Goal: Information Seeking & Learning: Check status

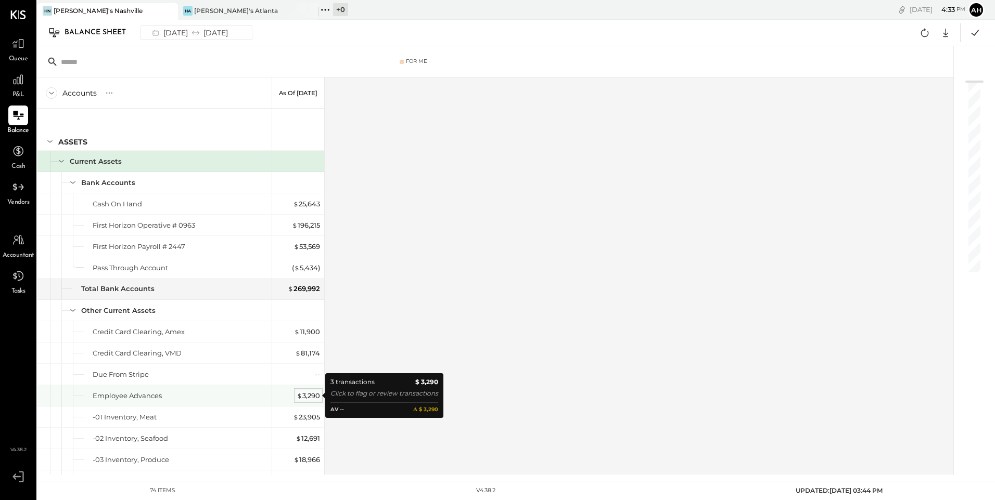
click at [305, 396] on div "$ 3,290" at bounding box center [307, 396] width 23 height 10
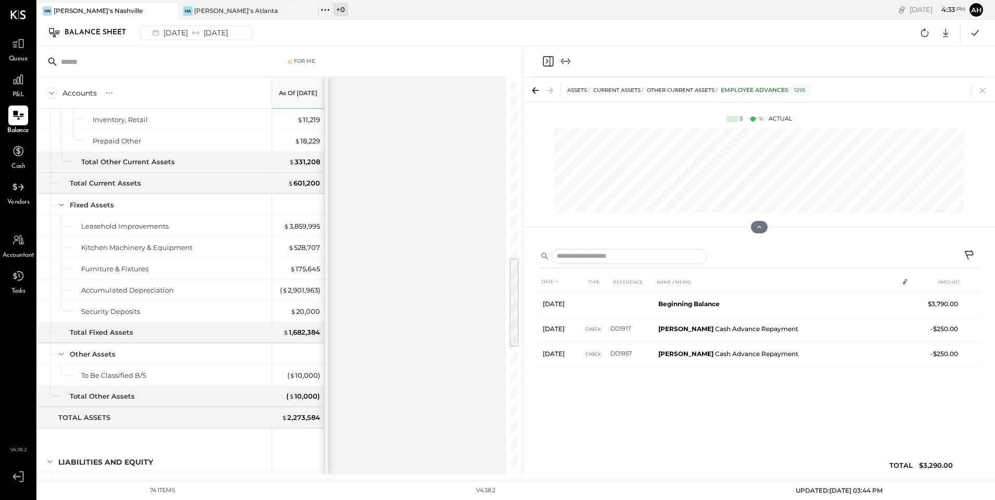
scroll to position [780, 0]
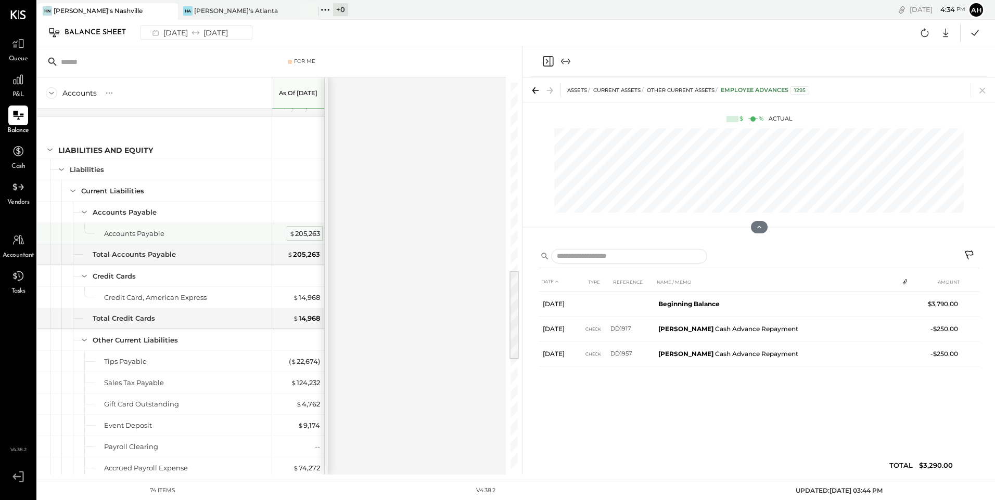
click at [315, 234] on div "$ 205,263" at bounding box center [304, 234] width 31 height 10
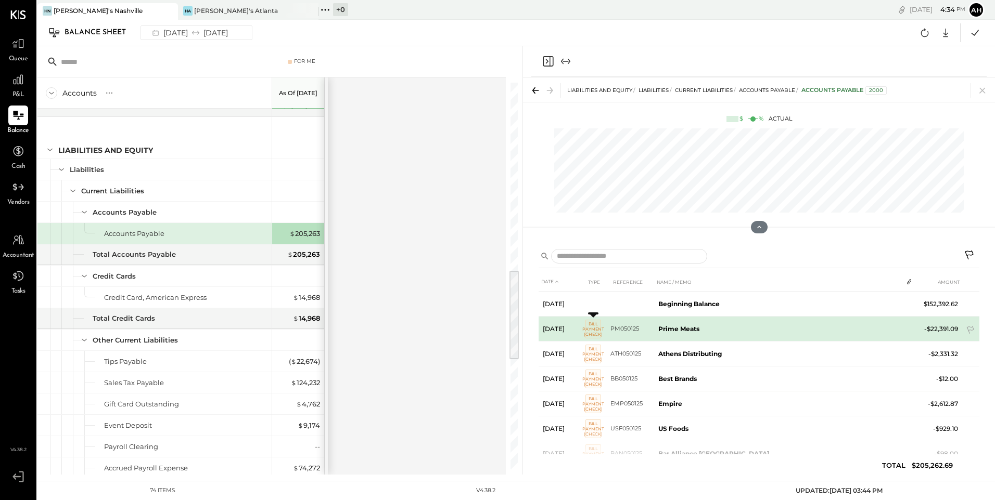
click at [593, 332] on span "Bill Payment (Check)" at bounding box center [593, 329] width 16 height 19
click at [589, 331] on span "Bill Payment (Check)" at bounding box center [593, 329] width 16 height 19
click at [588, 327] on span "Bill Payment (Check)" at bounding box center [593, 329] width 16 height 19
drag, startPoint x: 588, startPoint y: 327, endPoint x: 615, endPoint y: 330, distance: 27.7
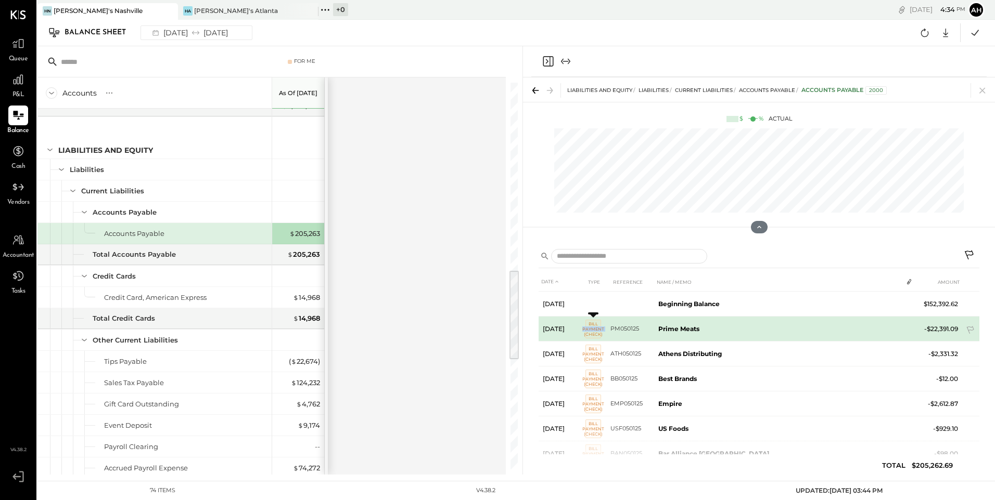
click at [615, 330] on td "PM050125" at bounding box center [632, 329] width 44 height 25
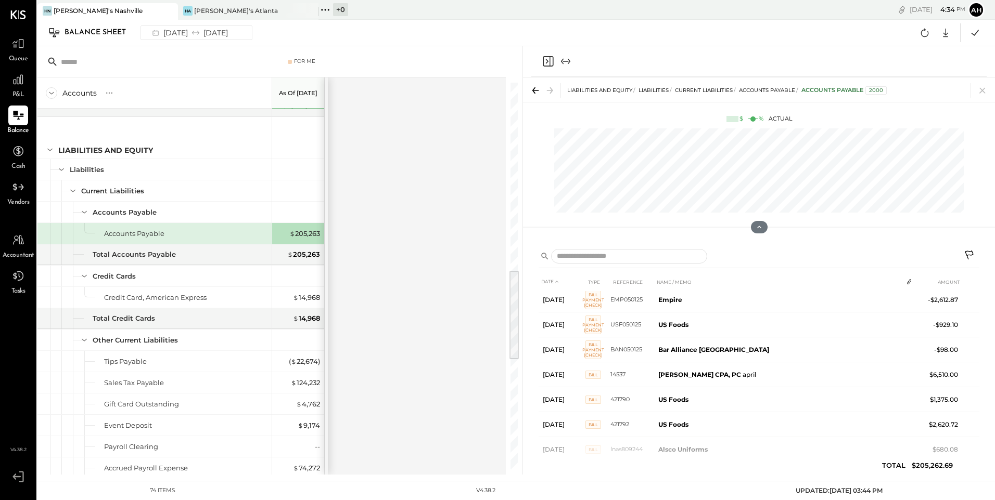
scroll to position [312, 0]
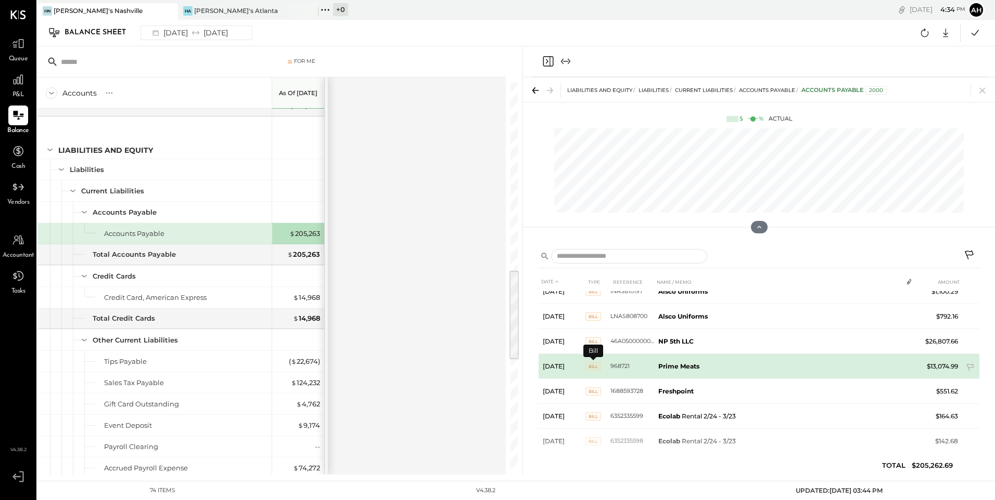
click at [586, 366] on span "BILL" at bounding box center [593, 367] width 16 height 8
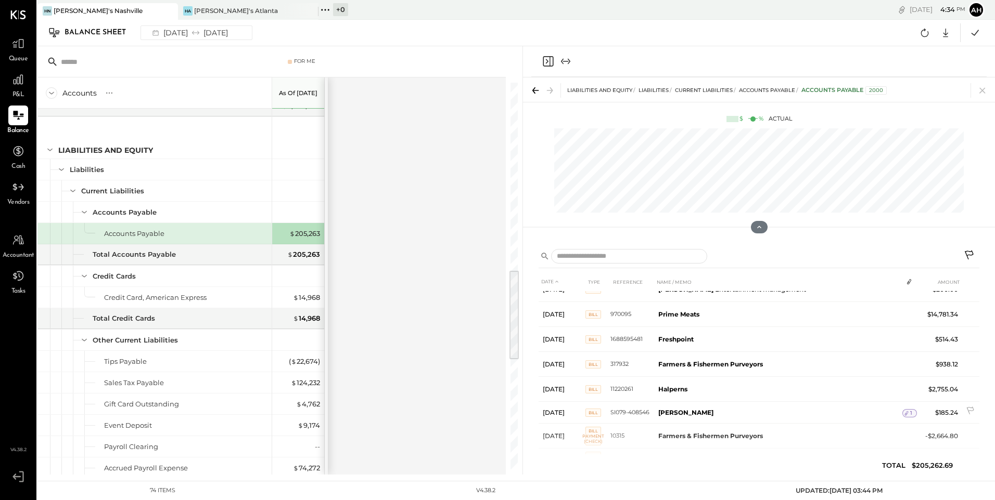
scroll to position [1716, 0]
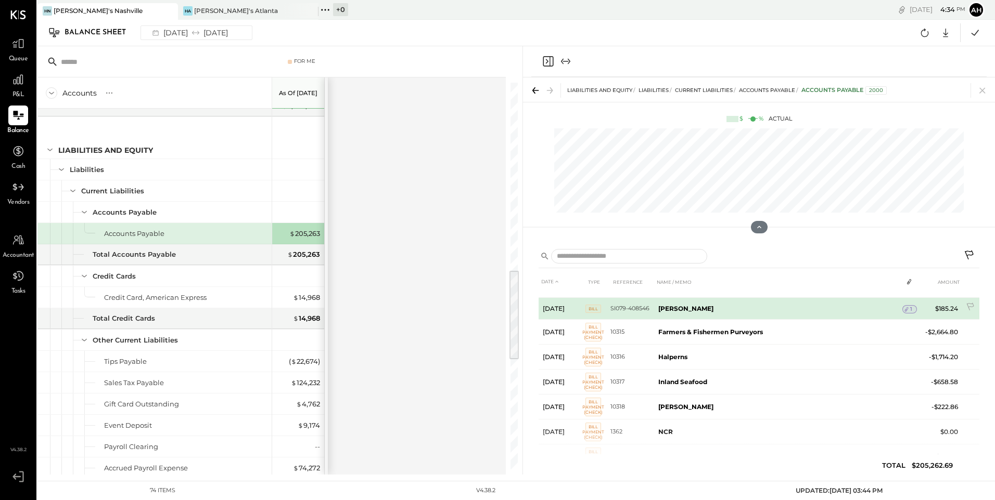
click at [910, 306] on span "1" at bounding box center [911, 309] width 2 height 7
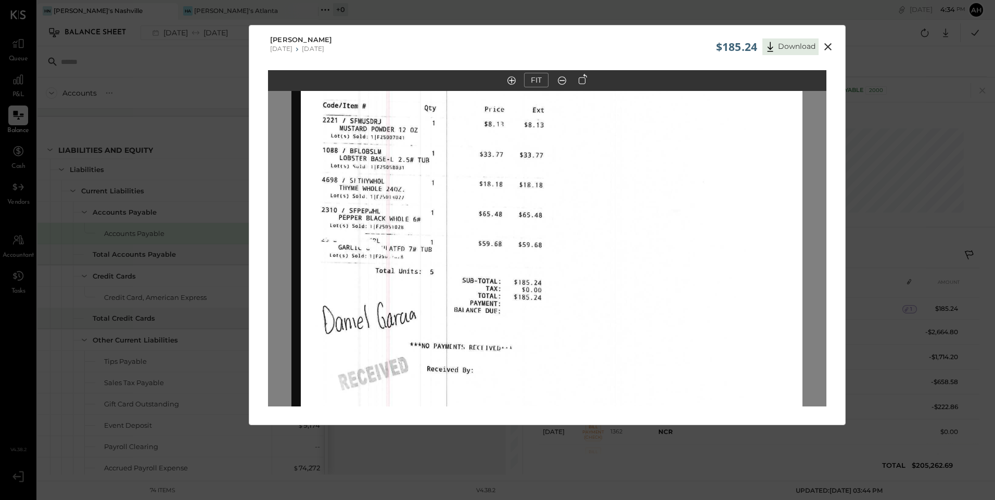
click at [829, 50] on icon at bounding box center [827, 46] width 7 height 7
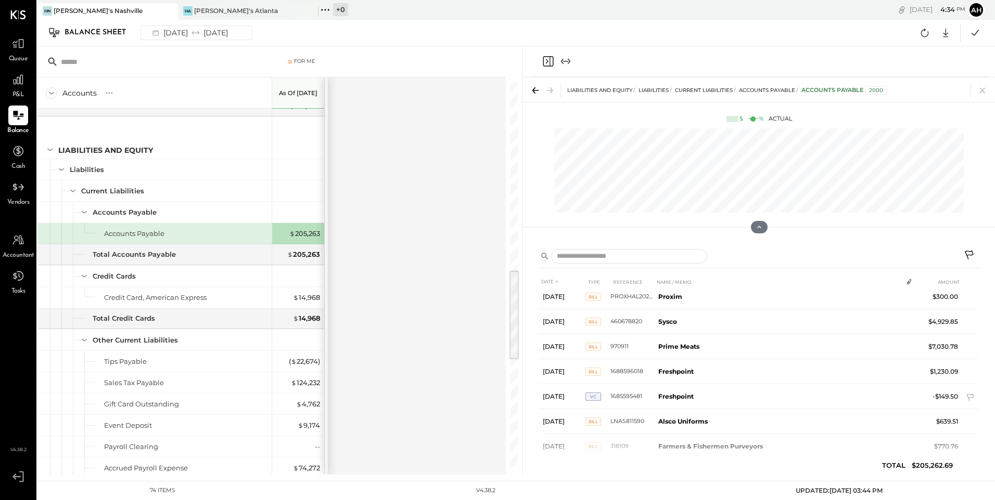
scroll to position [2185, 0]
